Goal: Task Accomplishment & Management: Manage account settings

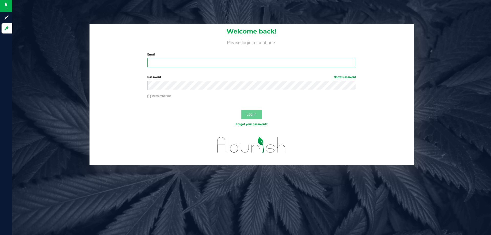
click at [189, 65] on input "Email" at bounding box center [251, 62] width 208 height 9
type input "krroberts@liveparallel.com"
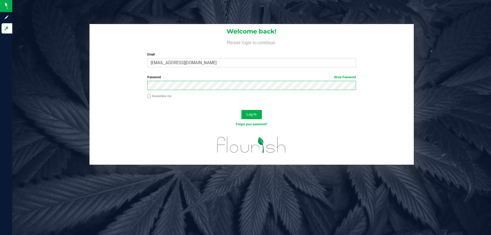
click at [241, 110] on button "Log In" at bounding box center [251, 114] width 20 height 9
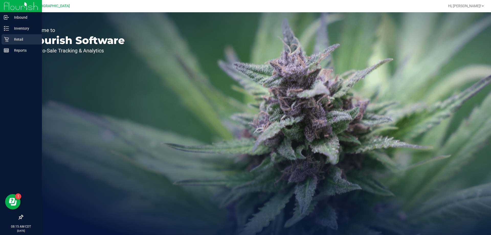
click at [18, 37] on p "Retail" at bounding box center [24, 39] width 31 height 6
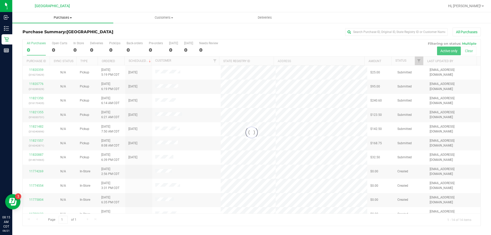
click at [64, 18] on span "Purchases" at bounding box center [62, 17] width 101 height 5
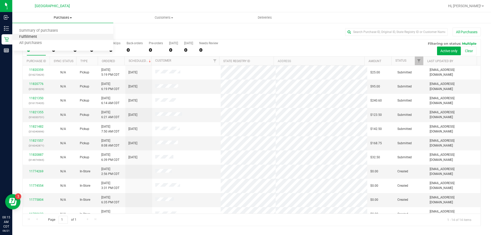
click at [43, 37] on span "Fulfillment" at bounding box center [28, 37] width 32 height 4
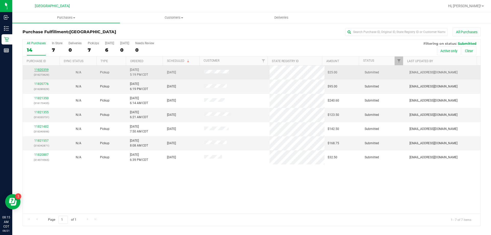
click at [39, 69] on link "11820359" at bounding box center [41, 70] width 14 height 4
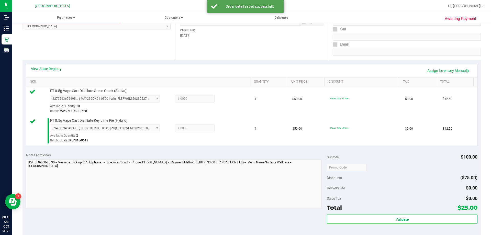
scroll to position [153, 0]
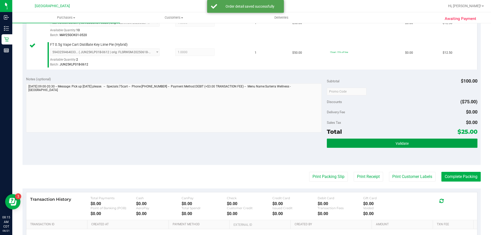
drag, startPoint x: 369, startPoint y: 146, endPoint x: 368, endPoint y: 137, distance: 9.0
click at [370, 144] on button "Validate" at bounding box center [402, 143] width 150 height 9
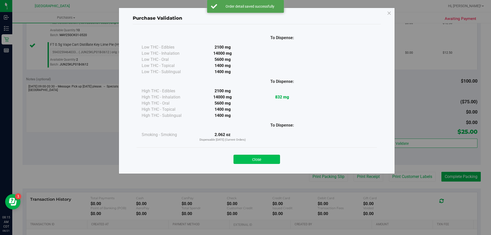
click at [272, 156] on button "Close" at bounding box center [256, 159] width 47 height 9
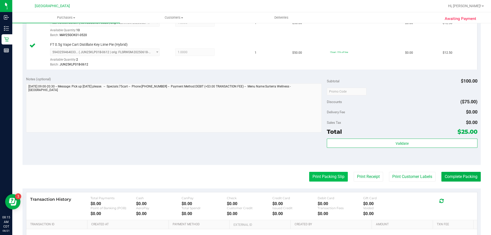
click at [316, 179] on button "Print Packing Slip" at bounding box center [328, 177] width 39 height 10
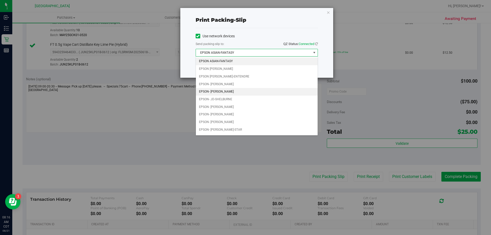
click at [264, 94] on li "EPSON- [PERSON_NAME]" at bounding box center [257, 92] width 122 height 8
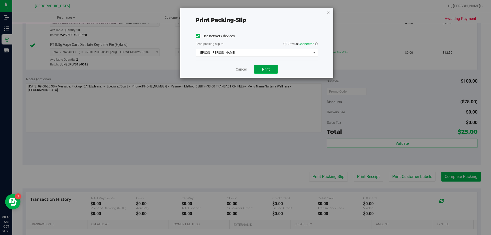
click at [272, 71] on button "Print" at bounding box center [266, 69] width 24 height 9
click at [244, 68] on link "Cancel" at bounding box center [241, 69] width 11 height 5
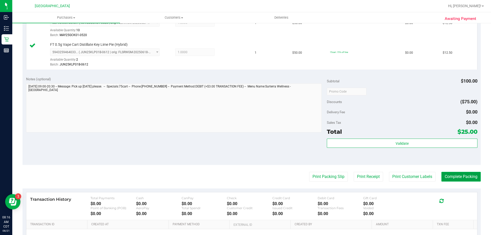
click at [448, 174] on button "Complete Packing" at bounding box center [460, 177] width 39 height 10
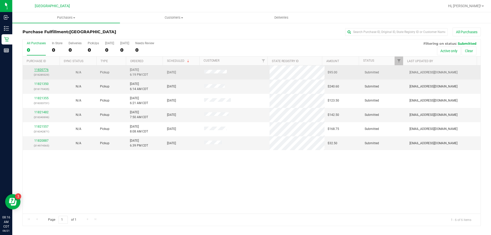
click at [43, 71] on link "11820776" at bounding box center [41, 70] width 14 height 4
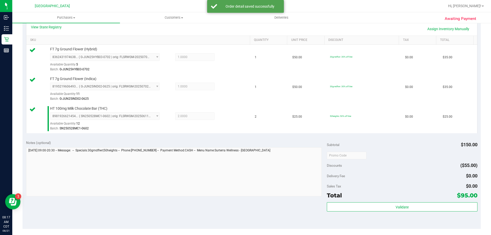
scroll to position [179, 0]
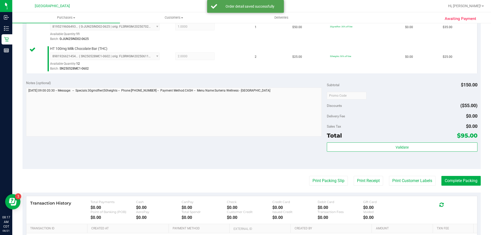
click at [366, 141] on div "Subtotal $150.00 Discounts ($55.00) Delivery Fee $0.00 Sales Tax $0.00 Total $9…" at bounding box center [402, 122] width 150 height 85
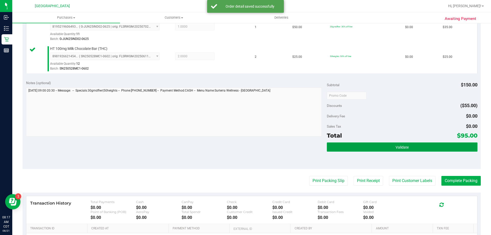
click at [366, 146] on button "Validate" at bounding box center [402, 146] width 150 height 9
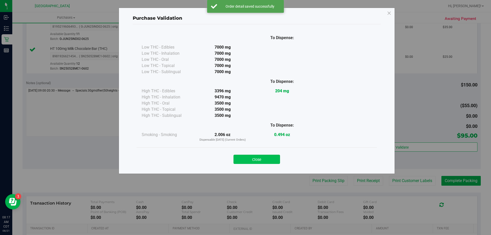
click at [268, 163] on button "Close" at bounding box center [256, 159] width 47 height 9
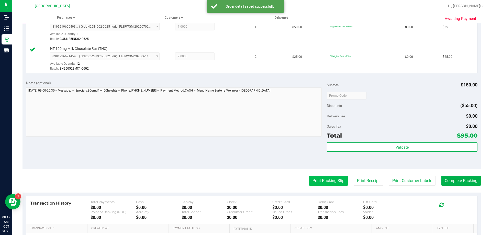
click at [309, 181] on button "Print Packing Slip" at bounding box center [328, 181] width 39 height 10
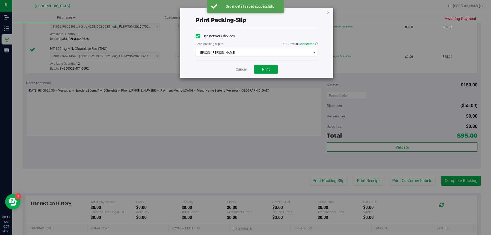
click at [261, 69] on button "Print" at bounding box center [266, 69] width 24 height 9
click at [245, 70] on link "Cancel" at bounding box center [241, 69] width 11 height 5
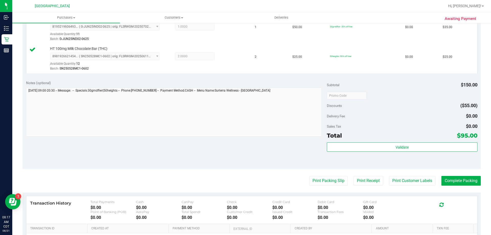
click at [452, 175] on purchase-details "Back Edit Purchase Cancel Purchase View Profile # 11820776 BioTrack ID: - Submi…" at bounding box center [251, 68] width 458 height 439
click at [454, 177] on button "Complete Packing" at bounding box center [460, 181] width 39 height 10
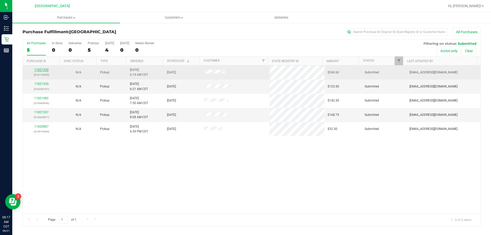
click at [46, 69] on link "11821350" at bounding box center [41, 70] width 14 height 4
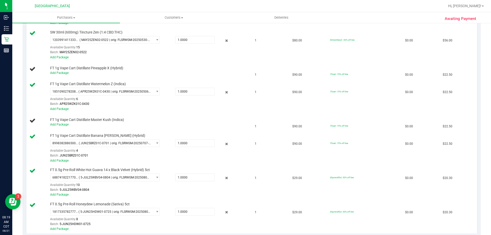
scroll to position [332, 0]
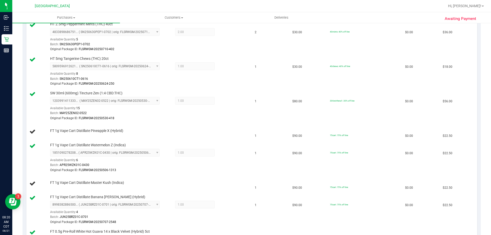
scroll to position [153, 0]
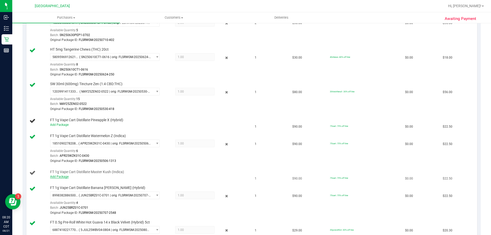
click at [64, 176] on link "Add Package" at bounding box center [59, 177] width 18 height 4
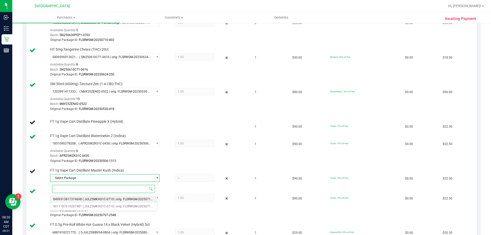
click at [93, 198] on span "( JUL25MKH01C-0710 | orig: FLSRWGM-20250716-2670 )" at bounding box center [122, 199] width 79 height 4
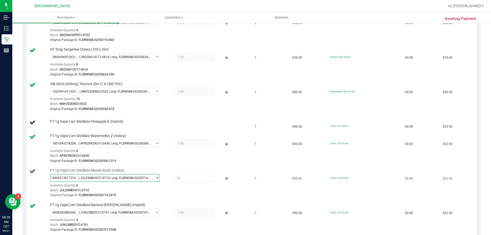
click at [89, 177] on span "( JUL25MKH01C-0710 | orig: FLSRWGM-20250716-2670 )" at bounding box center [114, 178] width 72 height 4
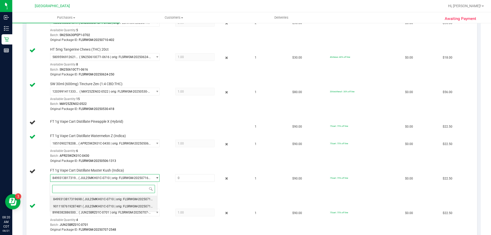
click at [92, 205] on span "( JUL25MKH01C-0710 | orig: FLSRWGM-20250716-2507 )" at bounding box center [122, 206] width 79 height 4
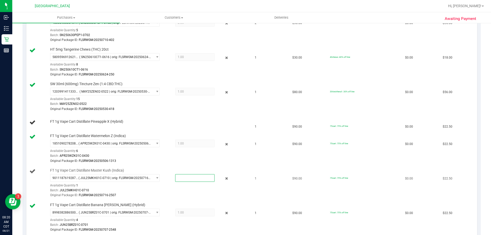
click at [175, 176] on span at bounding box center [194, 178] width 39 height 8
type input "1"
type input "1.0000"
click at [166, 155] on div "Batch: APR25WZK01C-0430" at bounding box center [148, 155] width 197 height 5
click at [61, 124] on link "Add Package" at bounding box center [59, 125] width 18 height 4
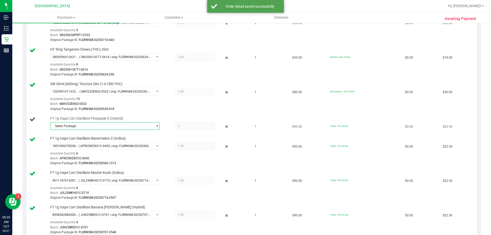
click at [155, 125] on span "select" at bounding box center [157, 126] width 4 height 4
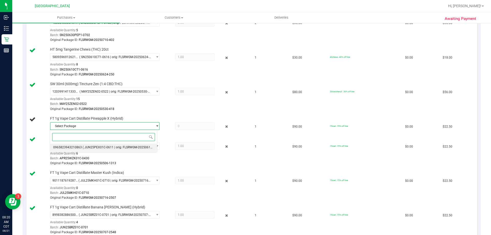
click at [136, 146] on span "( JUN25PEX01C-0611 | orig: FLSRWGM-20250617-881 )" at bounding box center [121, 147] width 77 height 4
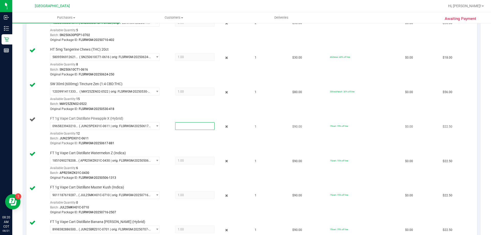
click at [180, 126] on span at bounding box center [194, 126] width 39 height 8
type input "1"
type input "1.0000"
click at [183, 109] on div "Original Package ID: FLSRWGM-20250530-418" at bounding box center [148, 109] width 197 height 5
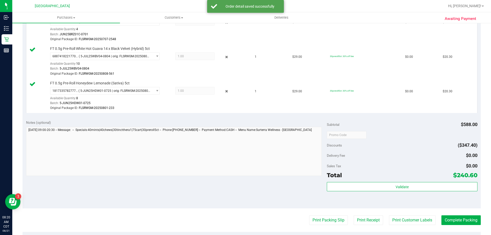
scroll to position [383, 0]
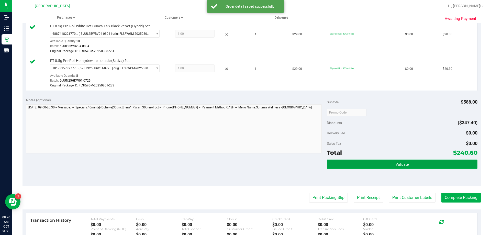
click at [372, 162] on button "Validate" at bounding box center [402, 163] width 150 height 9
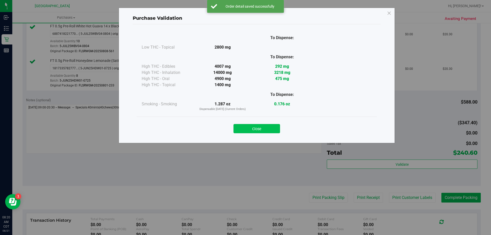
click at [250, 127] on button "Close" at bounding box center [256, 128] width 47 height 9
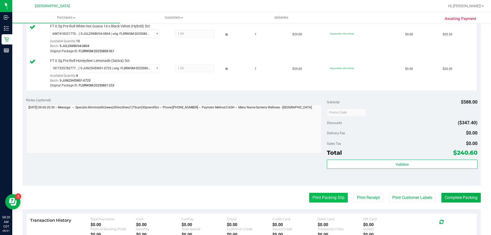
click at [317, 196] on button "Print Packing Slip" at bounding box center [328, 198] width 39 height 10
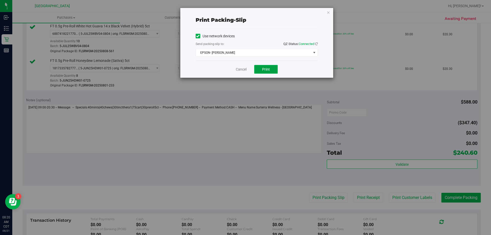
click at [267, 72] on button "Print" at bounding box center [266, 69] width 24 height 9
click at [239, 67] on link "Cancel" at bounding box center [241, 69] width 11 height 5
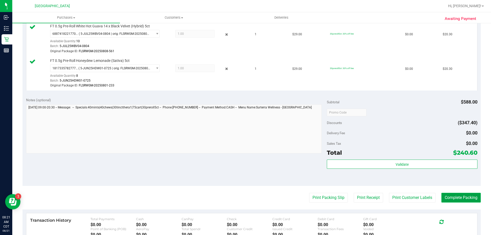
click at [456, 202] on button "Complete Packing" at bounding box center [460, 198] width 39 height 10
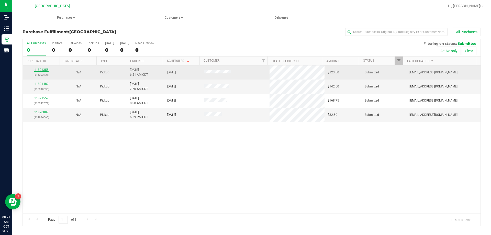
click at [46, 70] on link "11821355" at bounding box center [41, 70] width 14 height 4
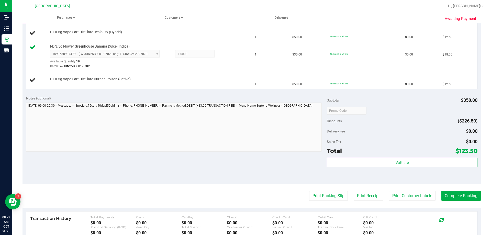
scroll to position [307, 0]
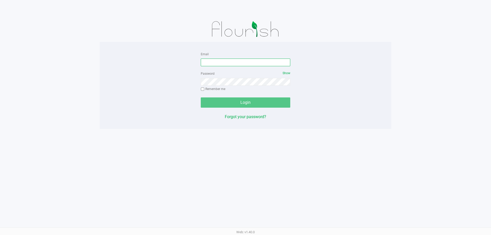
click at [207, 66] on input "Email" at bounding box center [245, 63] width 89 height 8
type input "cfulton@liveparallel.com"
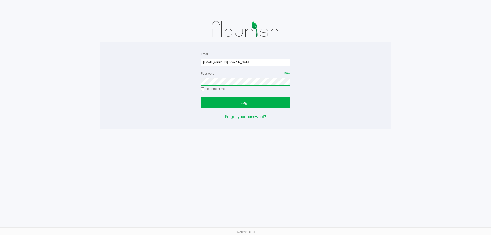
click at [201, 97] on button "Login" at bounding box center [245, 102] width 89 height 10
